Goal: Task Accomplishment & Management: Complete application form

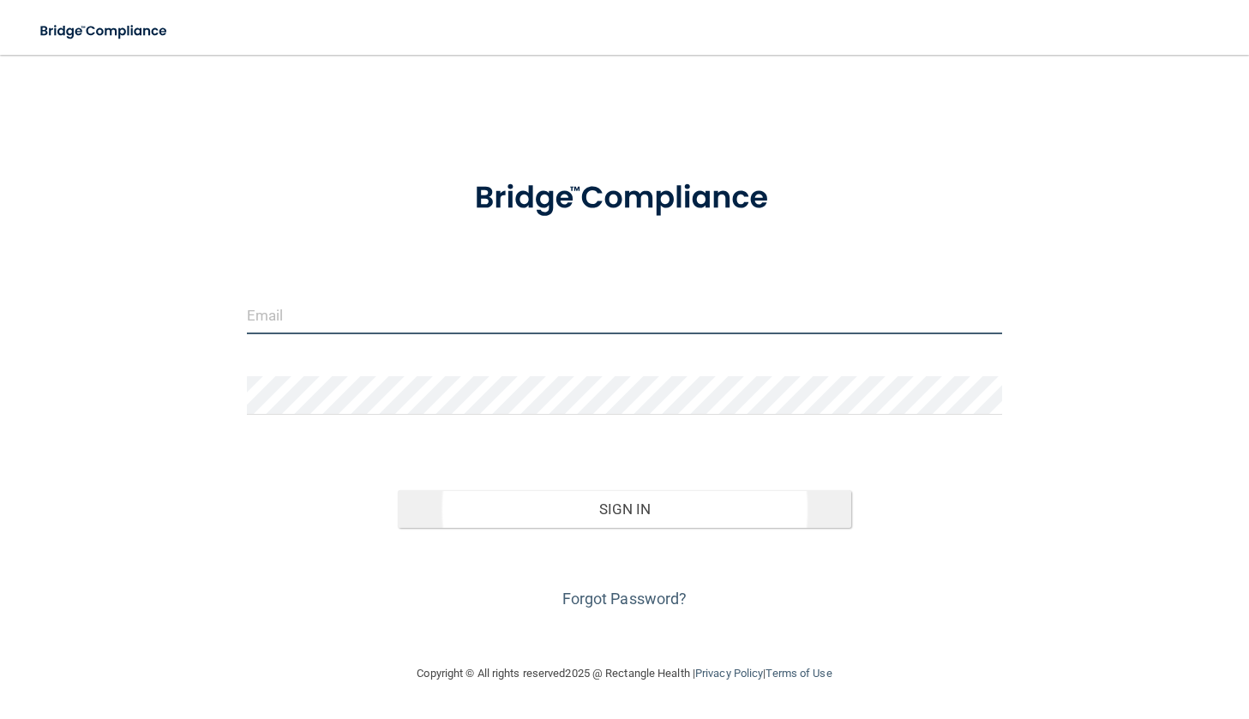
type input "[EMAIL_ADDRESS][DOMAIN_NAME]"
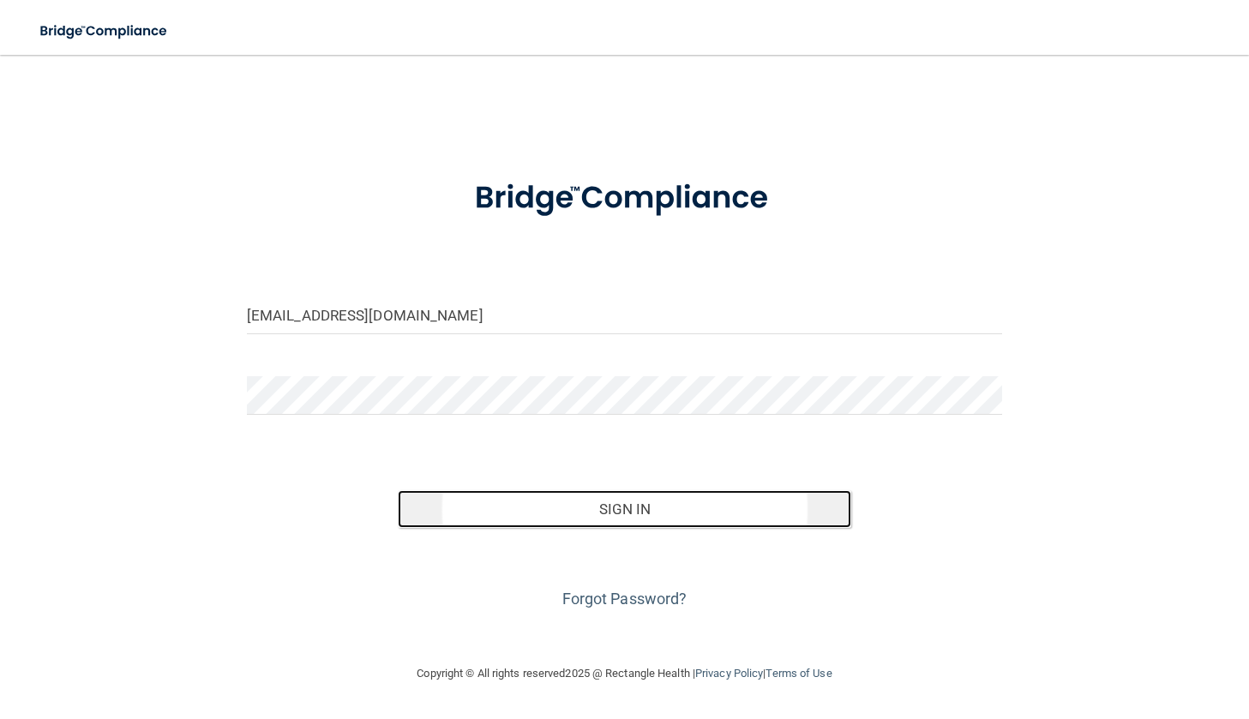
click at [624, 509] on button "Sign In" at bounding box center [625, 509] width 454 height 38
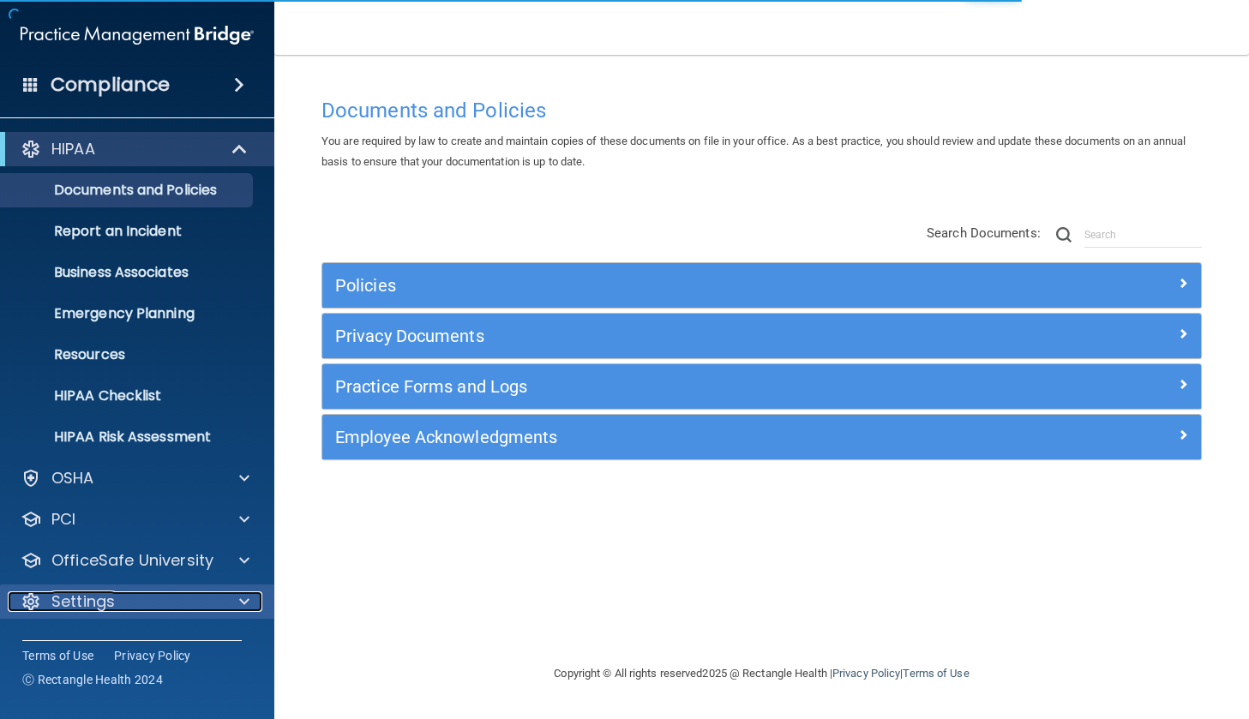
click at [162, 596] on div "Settings" at bounding box center [114, 602] width 213 height 21
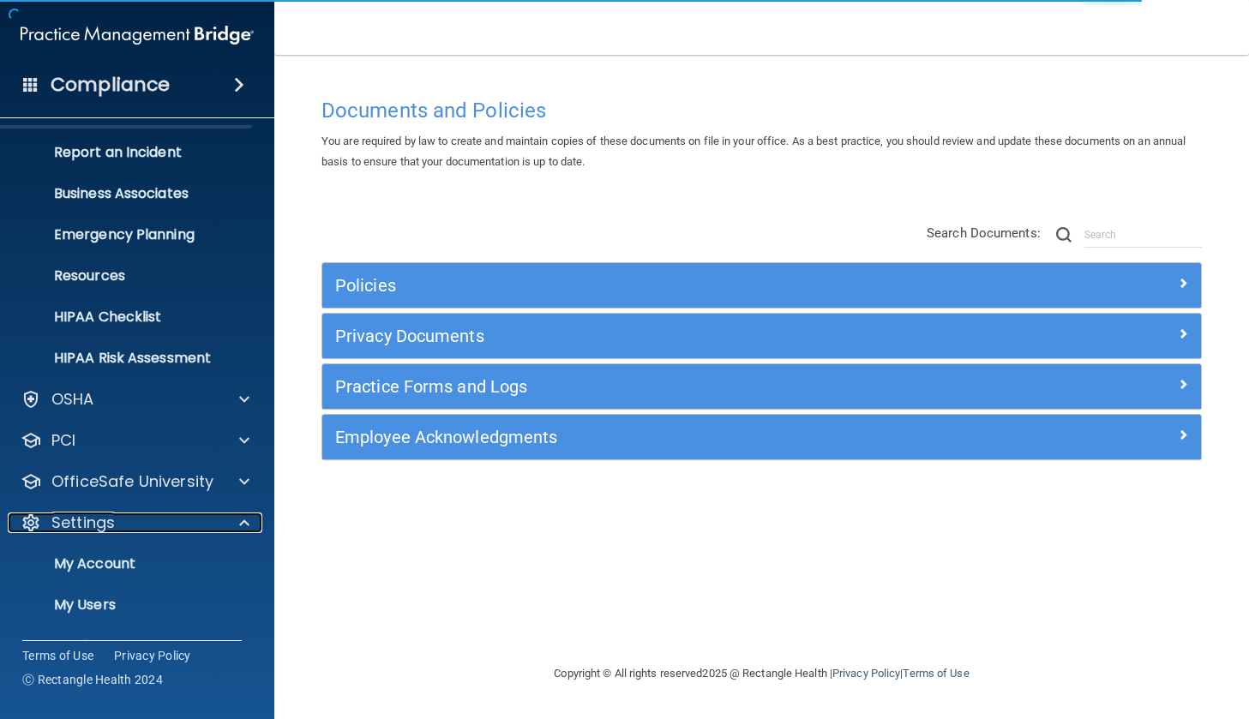
scroll to position [157, 0]
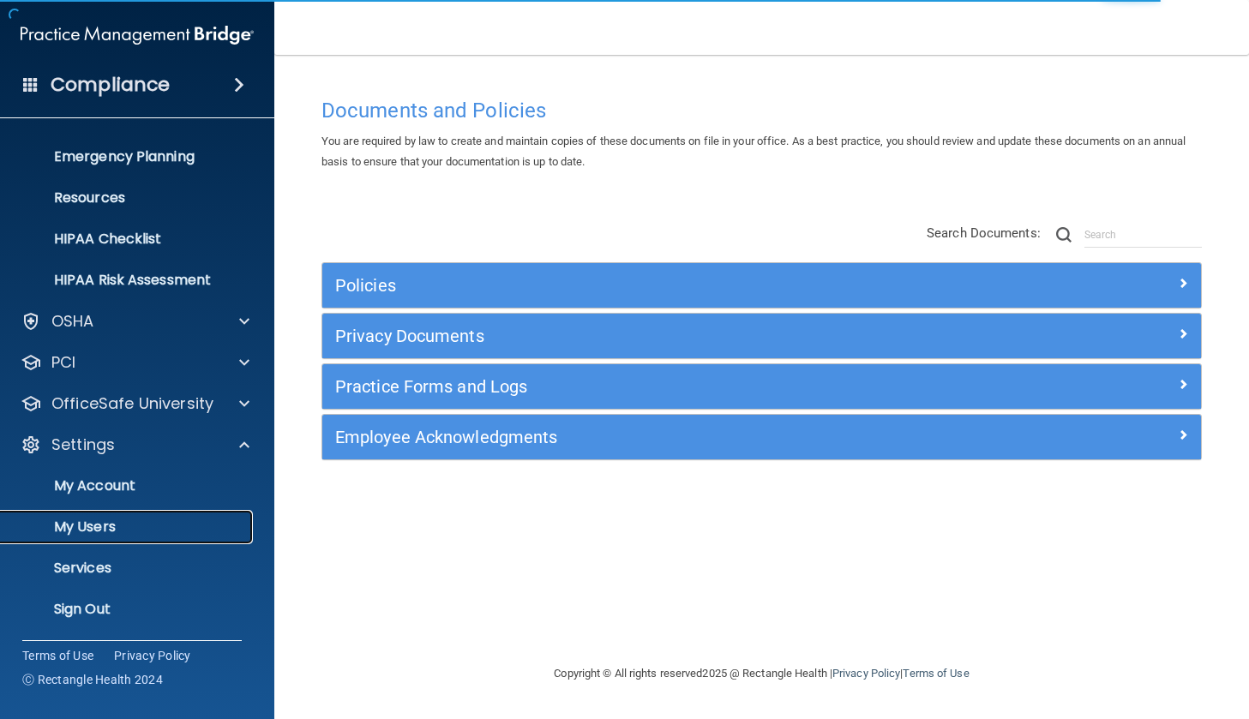
click at [97, 523] on p "My Users" at bounding box center [128, 527] width 234 height 17
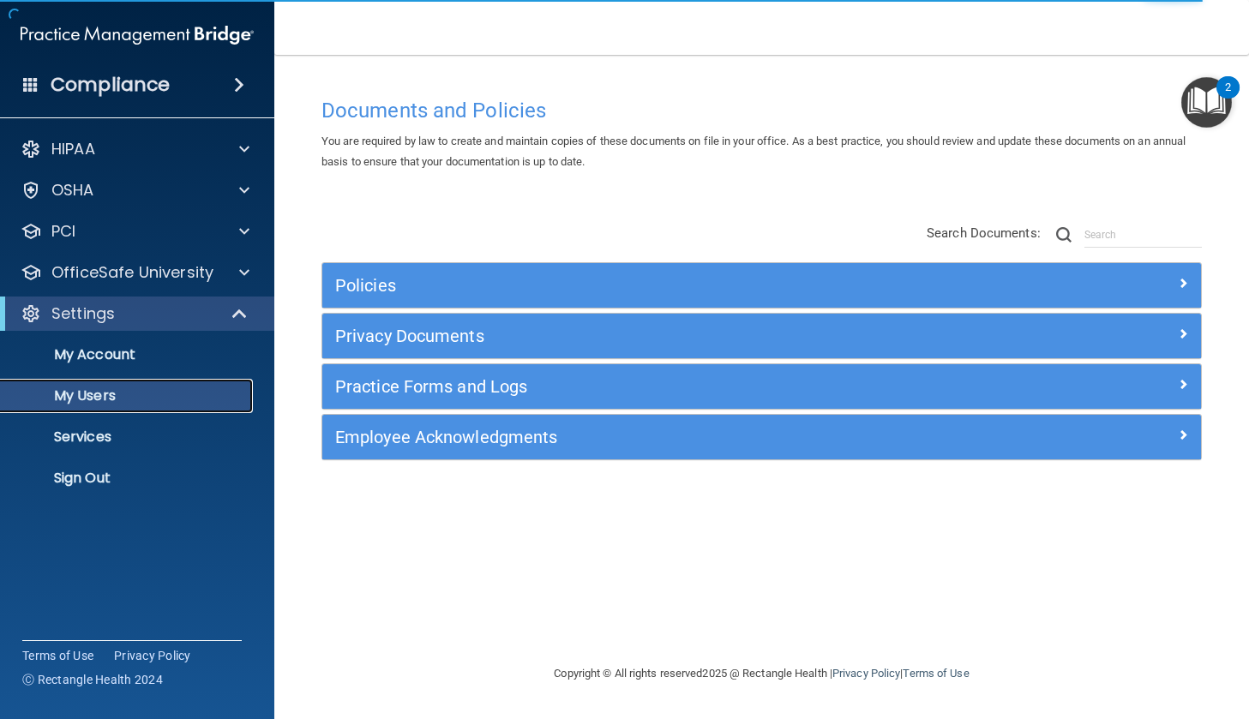
select select "20"
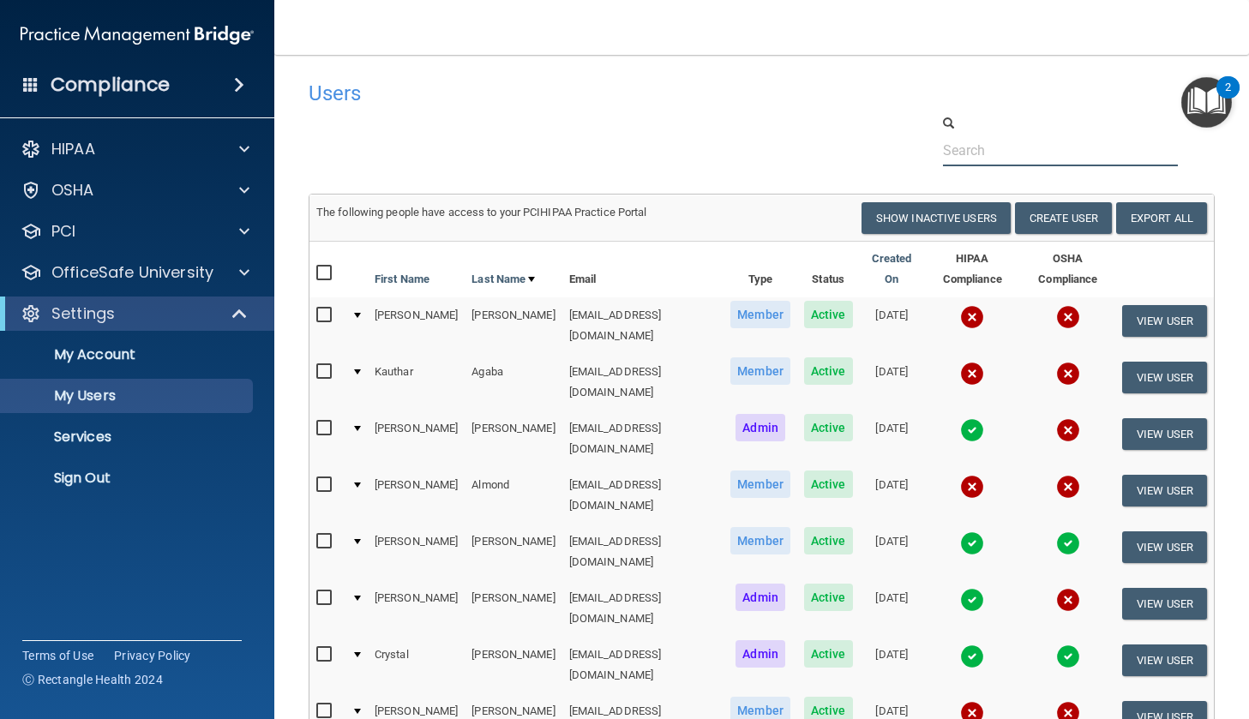
click at [960, 149] on input "text" at bounding box center [1061, 151] width 236 height 32
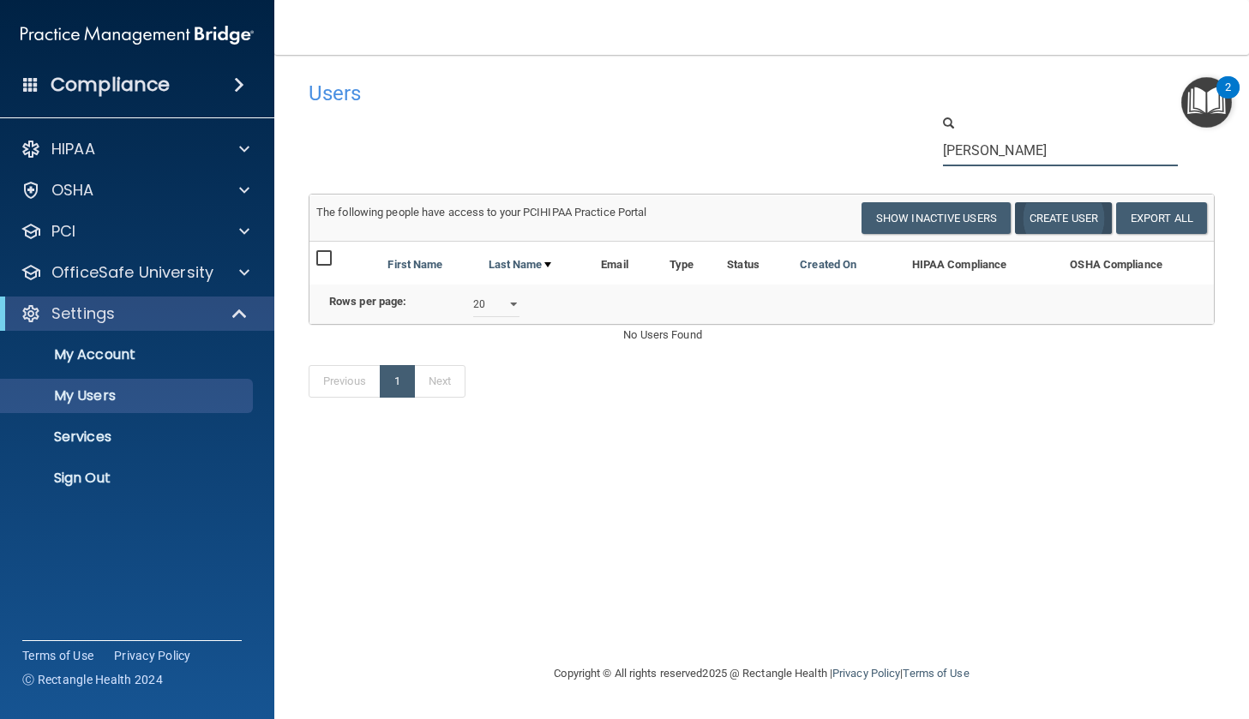
type input "[PERSON_NAME]"
click at [1056, 216] on button "Create User" at bounding box center [1063, 218] width 97 height 32
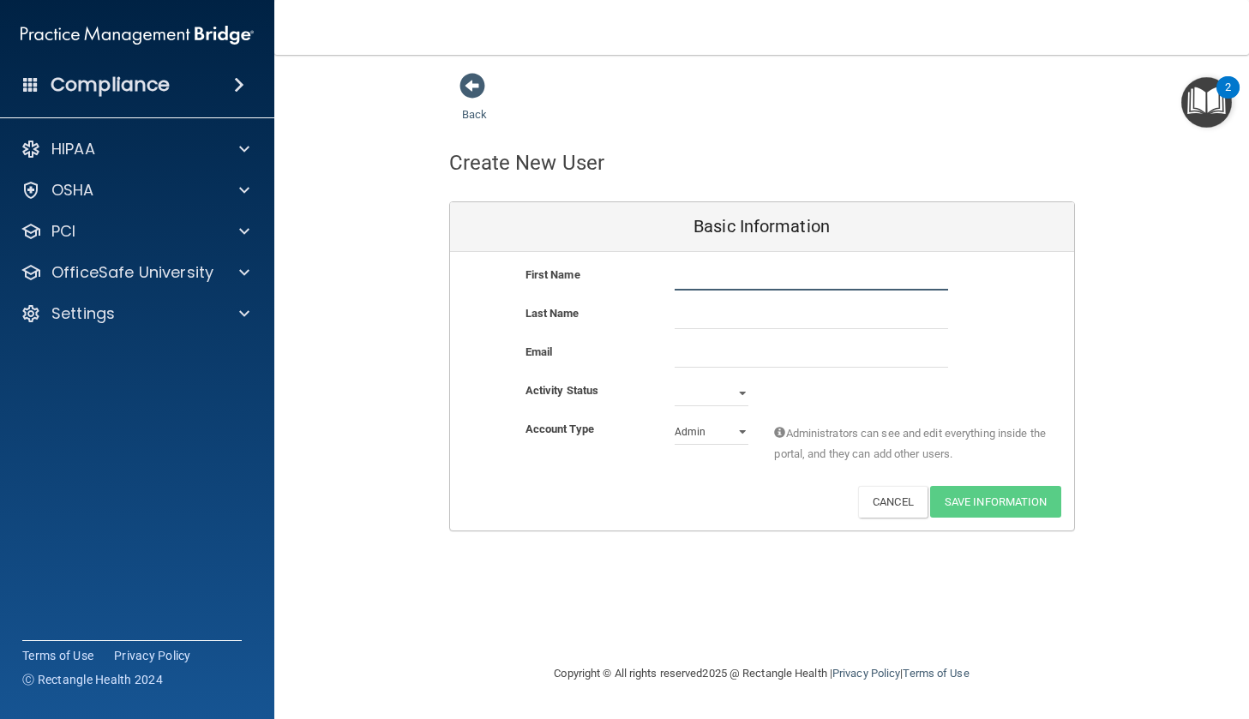
click at [694, 284] on input "text" at bounding box center [811, 278] width 273 height 26
type input "[PERSON_NAME]"
click at [692, 318] on input "text" at bounding box center [811, 316] width 273 height 26
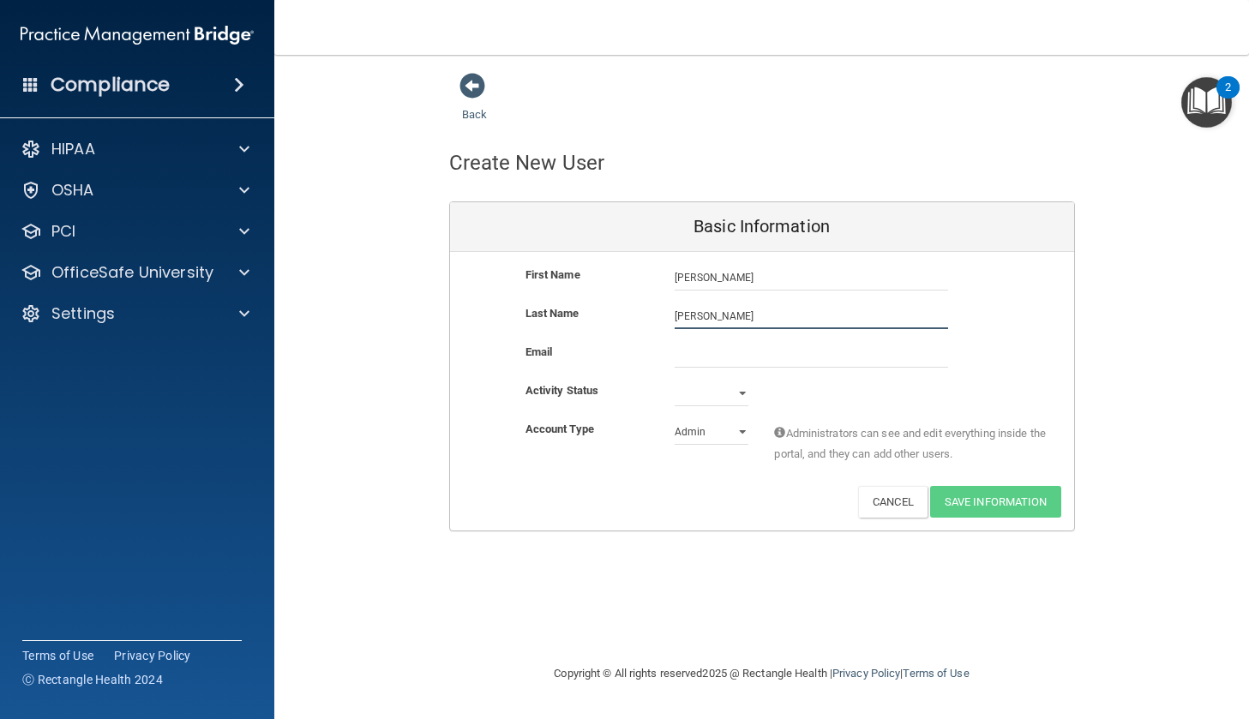
type input "[PERSON_NAME]"
click at [689, 352] on input "email" at bounding box center [811, 355] width 273 height 26
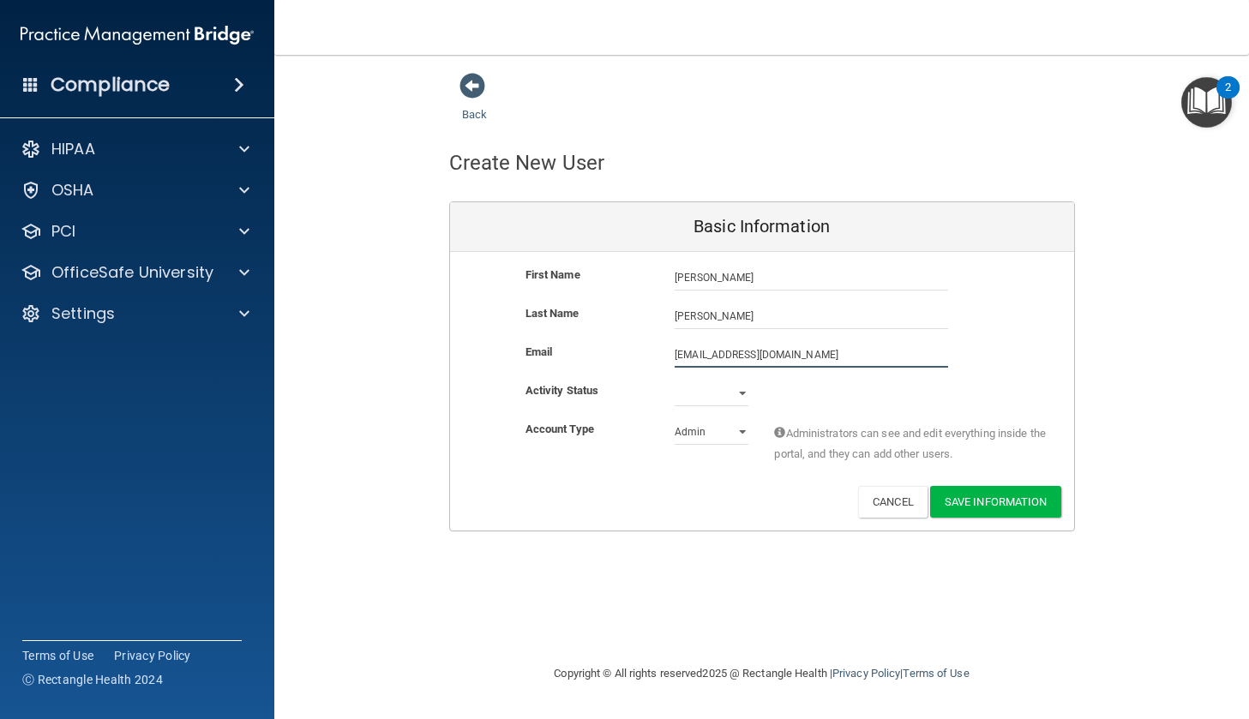
type input "[EMAIL_ADDRESS][DOMAIN_NAME]"
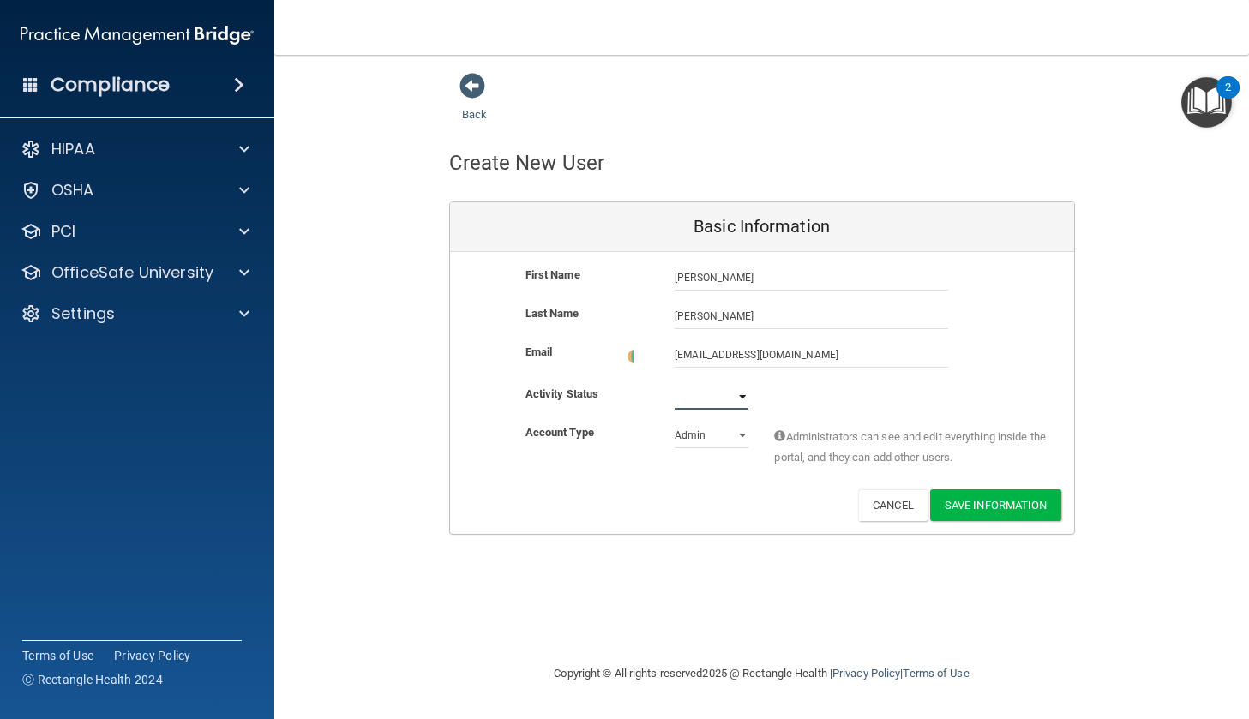
click at [713, 393] on select "Active Inactive" at bounding box center [712, 397] width 74 height 26
click at [675, 384] on select "Active Inactive" at bounding box center [712, 397] width 74 height 26
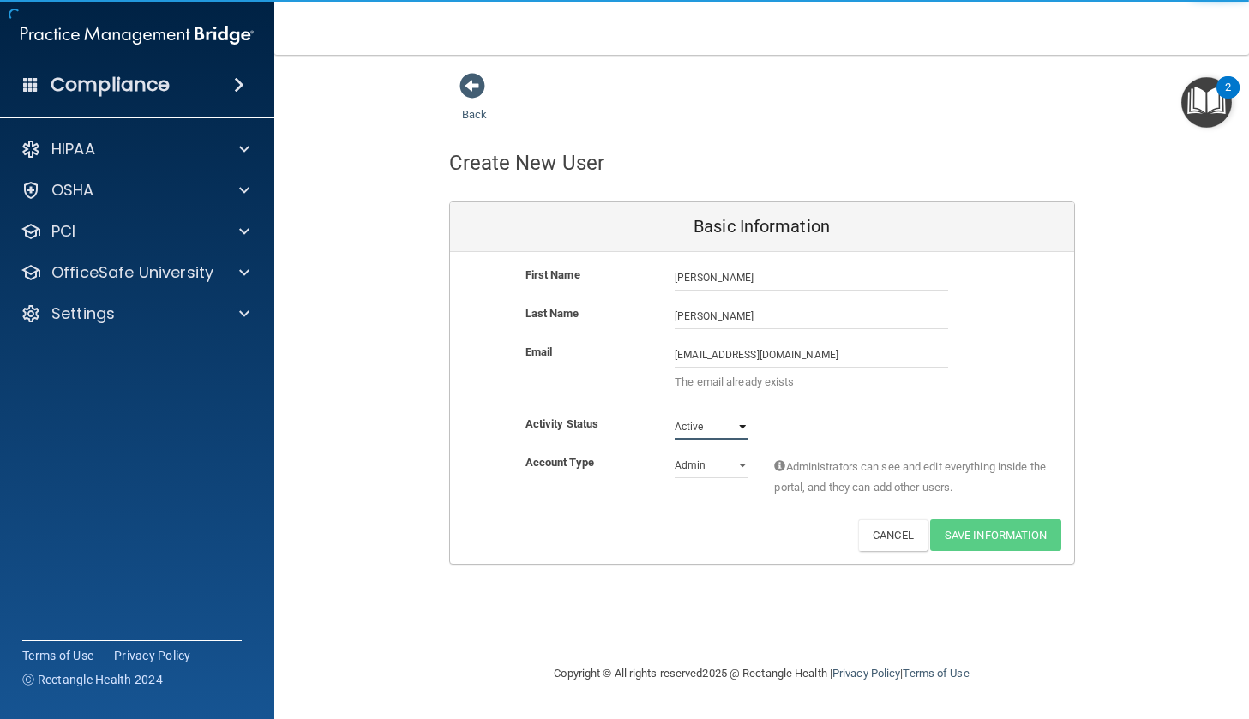
click at [705, 438] on select "Active Inactive" at bounding box center [712, 427] width 74 height 26
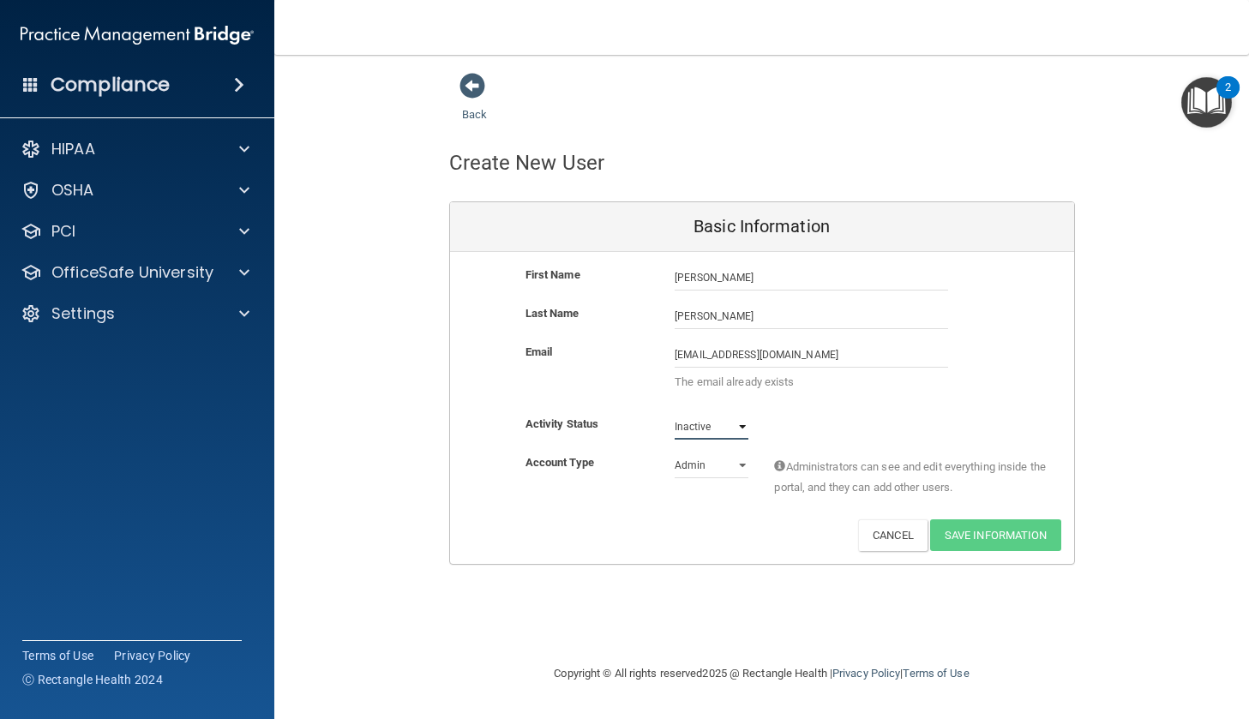
click at [675, 414] on select "Active Inactive" at bounding box center [712, 427] width 74 height 26
click at [706, 433] on select "Active Inactive" at bounding box center [712, 427] width 74 height 26
select select "active"
click at [675, 414] on select "Active Inactive" at bounding box center [712, 427] width 74 height 26
click at [708, 464] on select "Admin Member" at bounding box center [712, 466] width 74 height 26
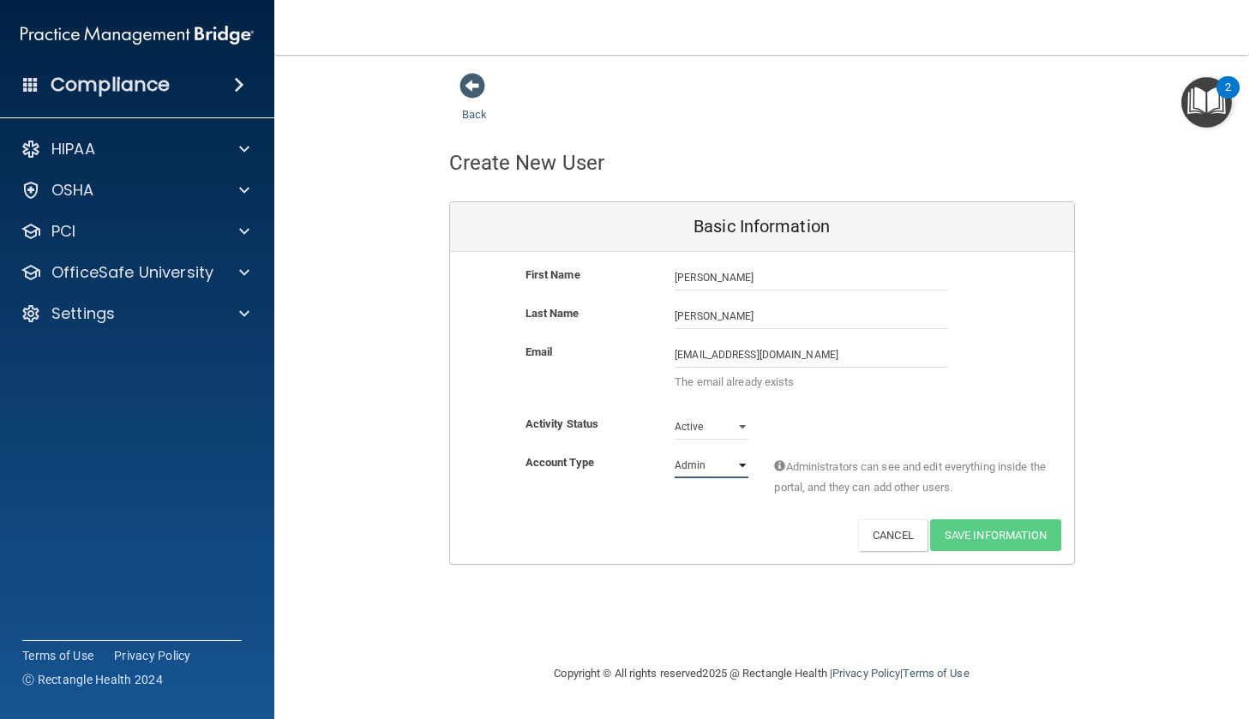
select select "practice_member"
click at [675, 453] on select "Admin Member" at bounding box center [712, 466] width 74 height 26
click at [970, 423] on div "Activity Status Active Active Inactive" at bounding box center [762, 427] width 624 height 26
click at [763, 508] on div "Account Type Practice Member Admin Member Financial Institution Business Associ…" at bounding box center [762, 486] width 624 height 67
click at [716, 467] on select "Admin Member" at bounding box center [712, 466] width 74 height 26
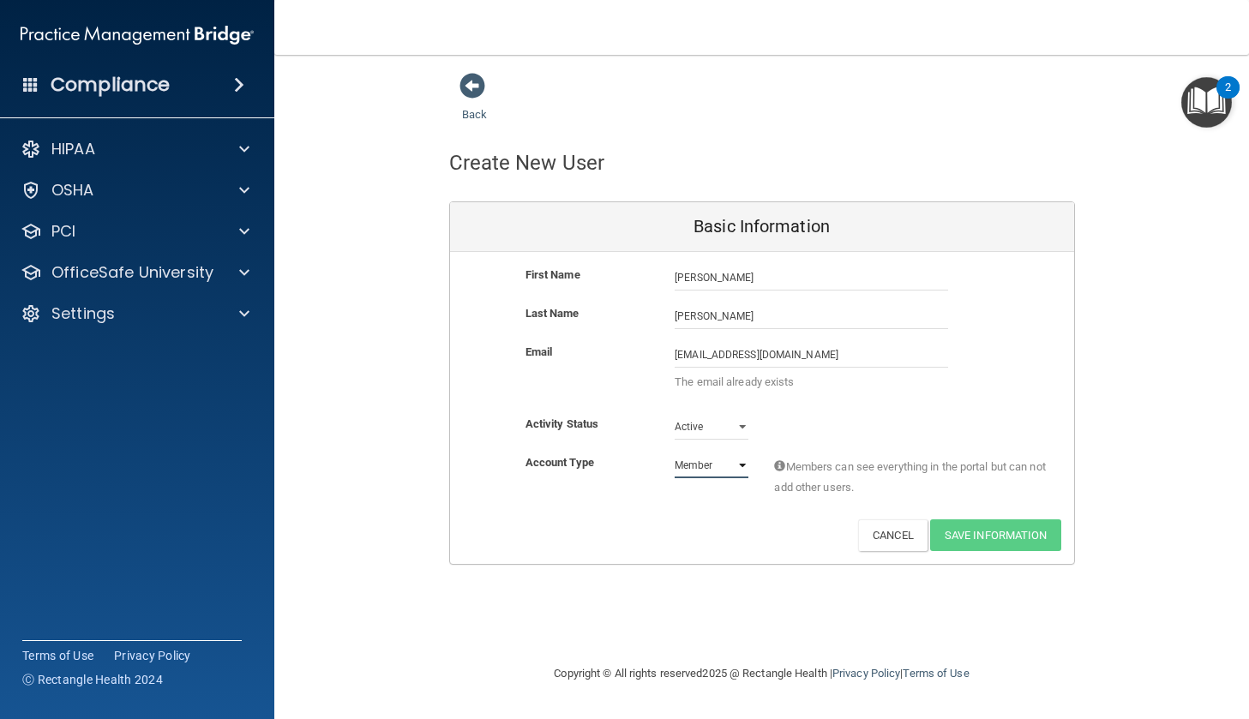
click at [675, 453] on select "Admin Member" at bounding box center [712, 466] width 74 height 26
click at [476, 89] on span at bounding box center [473, 86] width 26 height 26
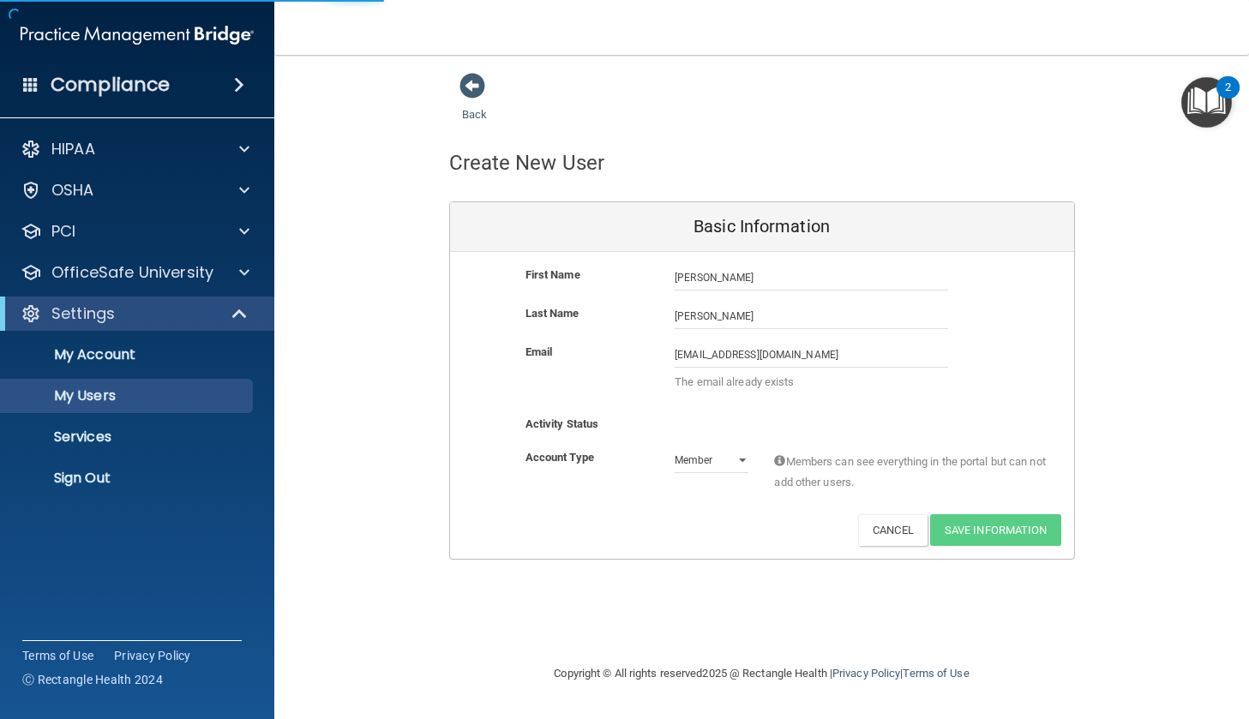
select select "20"
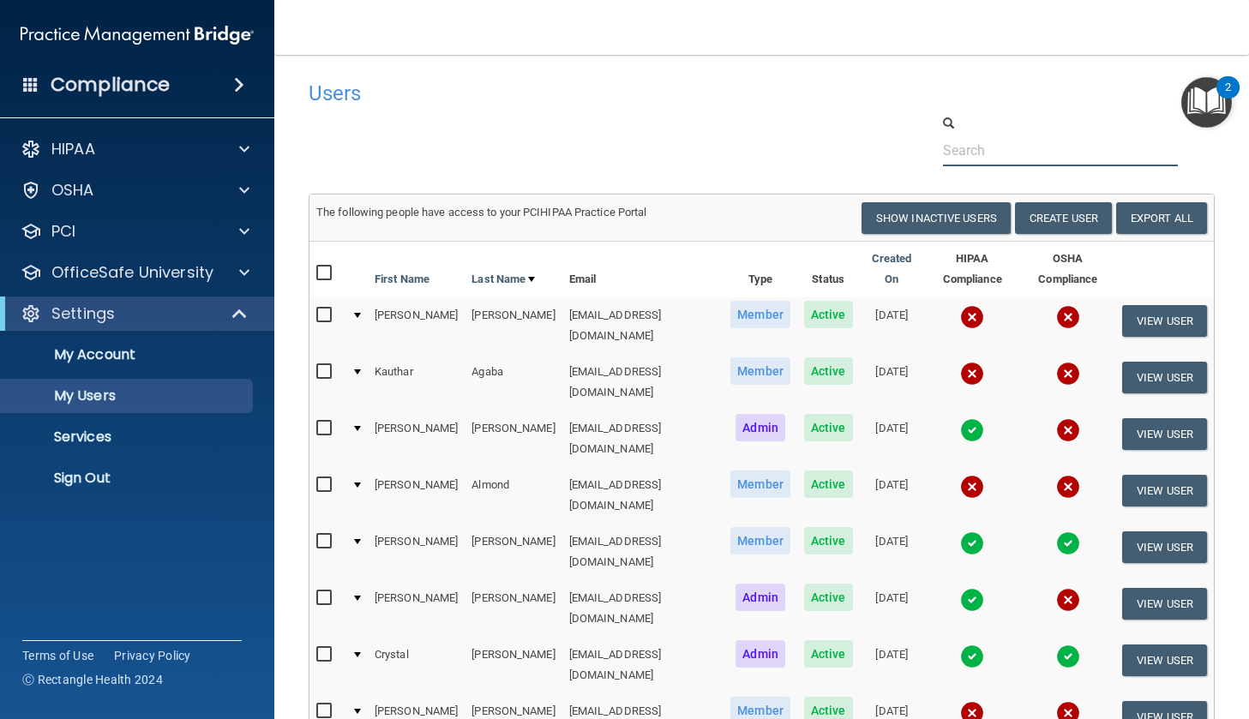
click at [954, 152] on input "text" at bounding box center [1061, 151] width 236 height 32
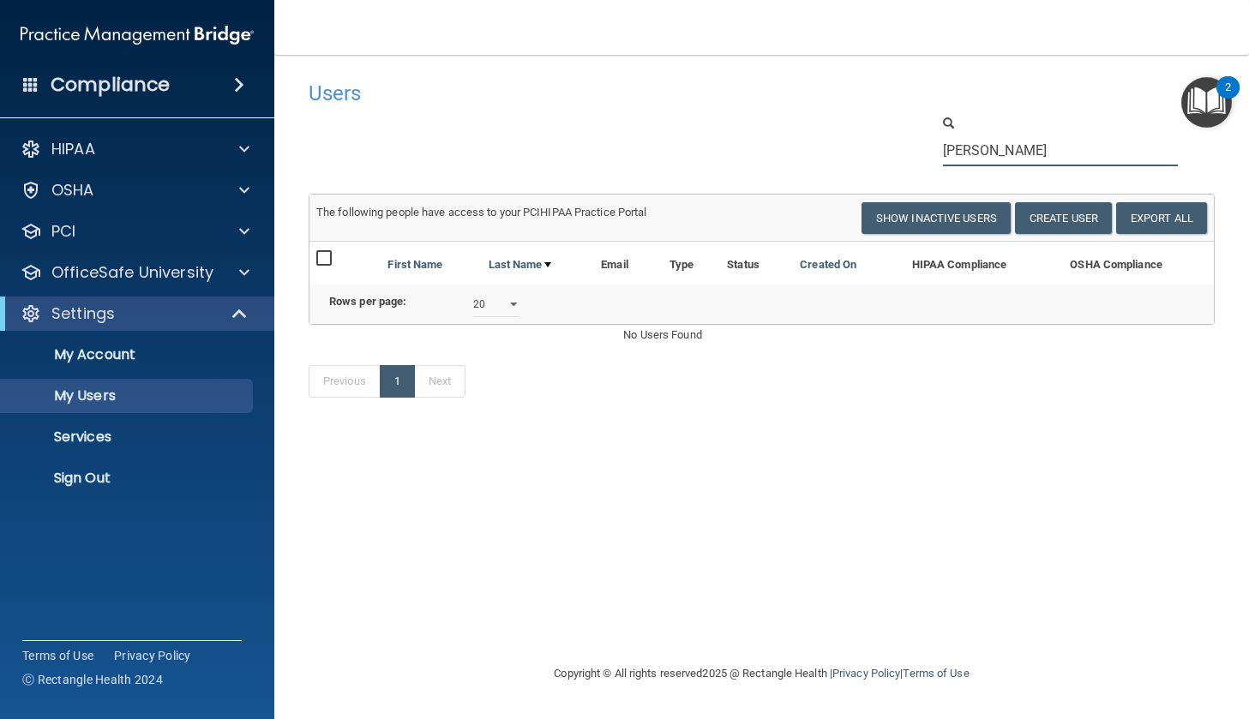
type input "[PERSON_NAME]"
click at [1054, 219] on button "Create User" at bounding box center [1063, 218] width 97 height 32
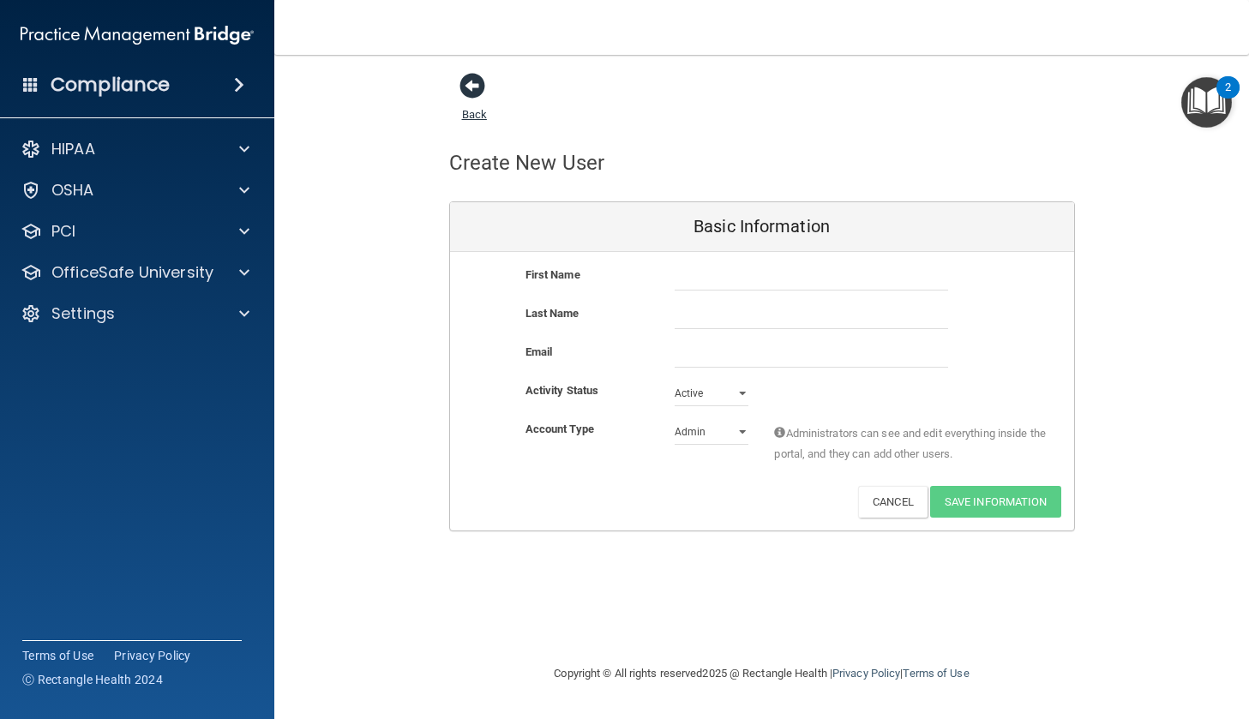
click at [468, 87] on span at bounding box center [473, 86] width 26 height 26
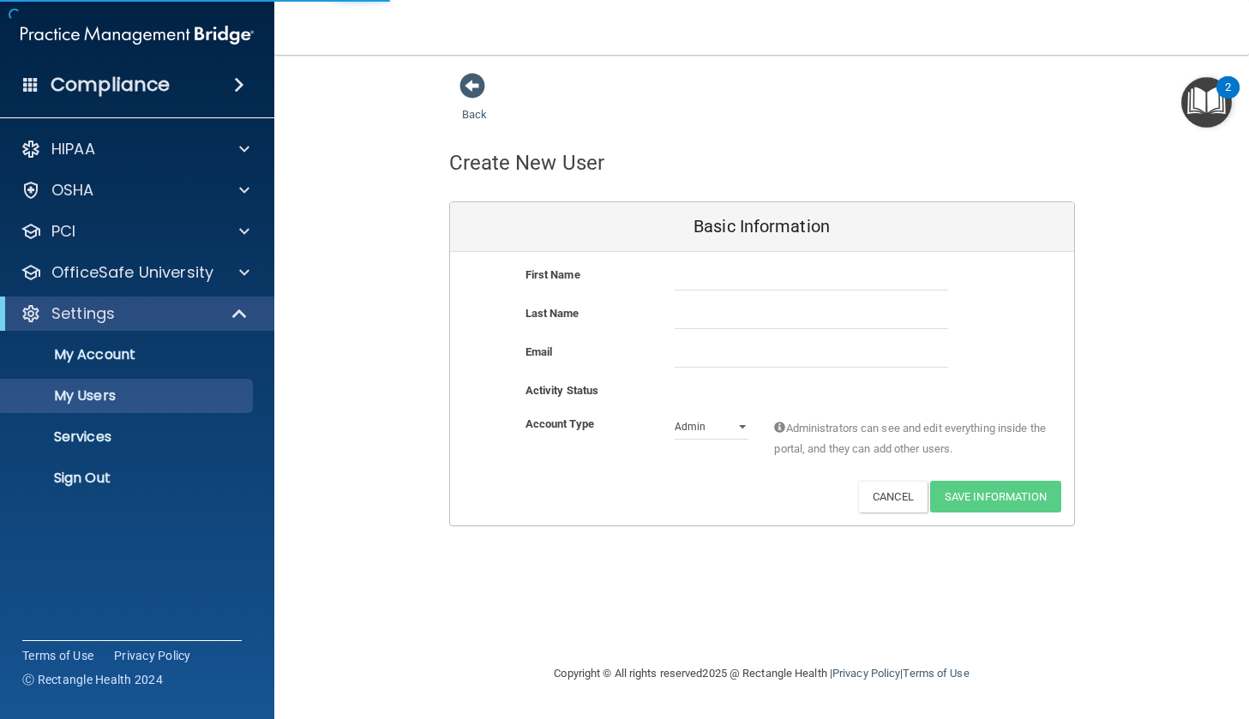
select select "20"
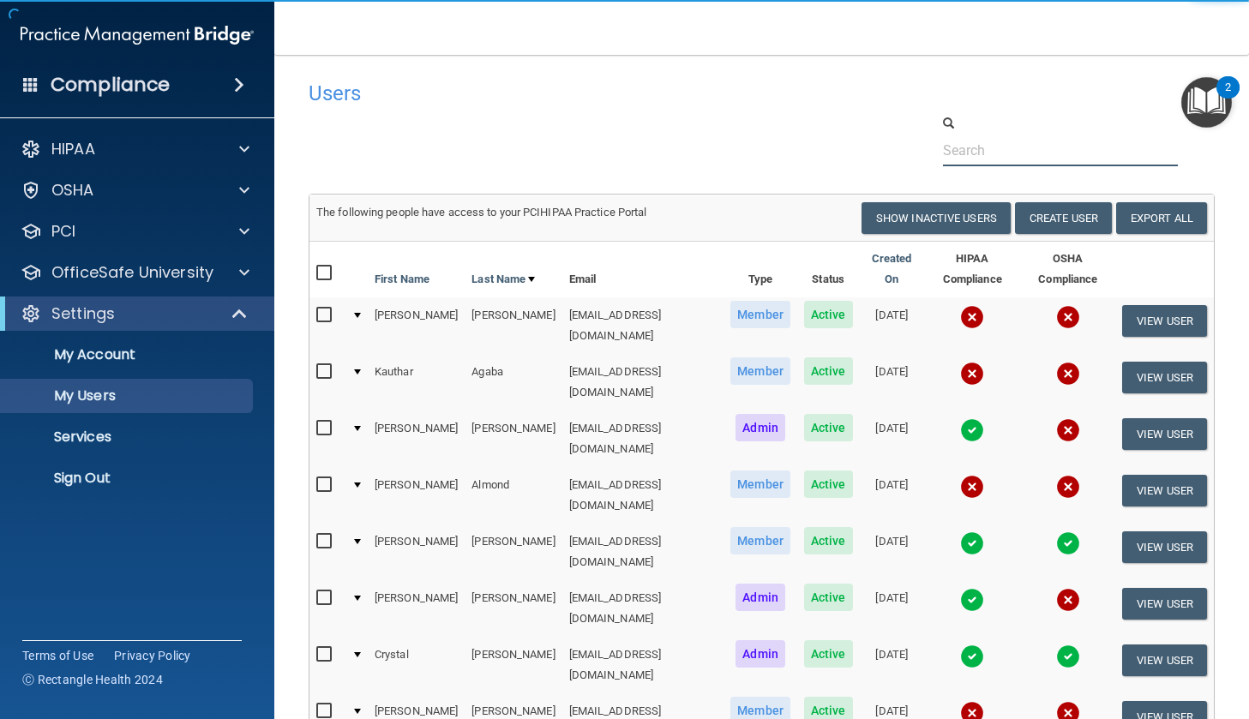
click at [970, 152] on input "text" at bounding box center [1061, 151] width 236 height 32
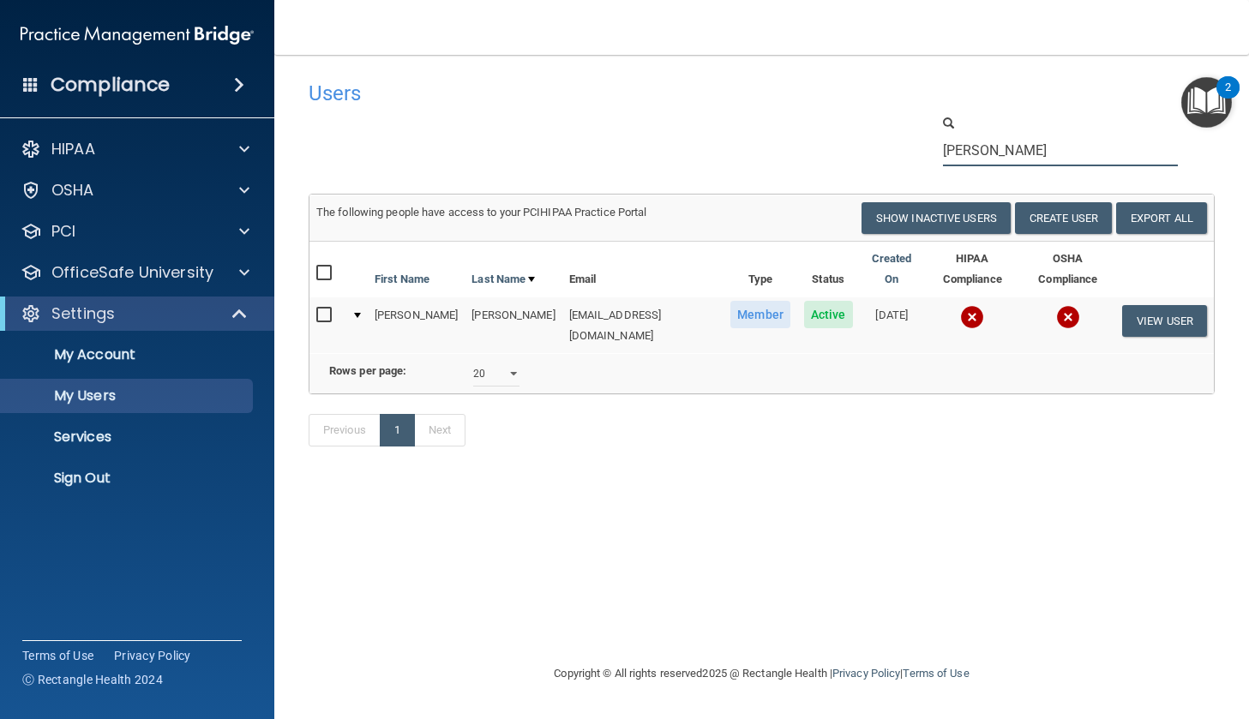
type input "[PERSON_NAME]"
